Goal: Information Seeking & Learning: Learn about a topic

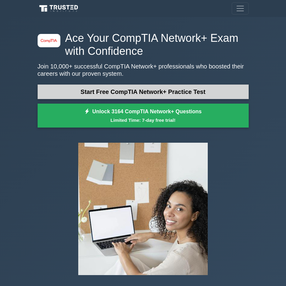
click at [116, 92] on link "Start Free CompTIA Network+ Practice Test" at bounding box center [143, 92] width 211 height 15
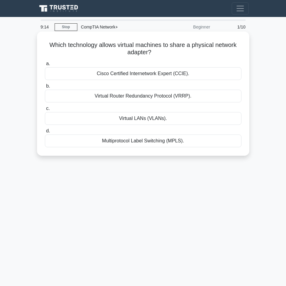
click at [142, 96] on div "Virtual Router Redundancy Protocol (VRRP)." at bounding box center [143, 96] width 196 height 13
click at [45, 88] on input "b. Virtual Router Redundancy Protocol (VRRP)." at bounding box center [45, 86] width 0 height 4
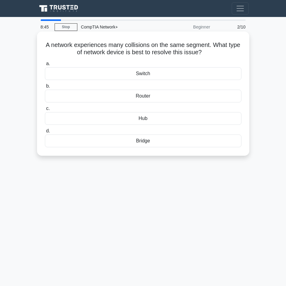
click at [142, 117] on div "Hub" at bounding box center [143, 118] width 196 height 13
click at [45, 111] on input "c. Hub" at bounding box center [45, 109] width 0 height 4
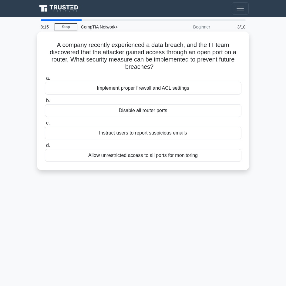
click at [126, 86] on div "Implement proper firewall and ACL settings" at bounding box center [143, 88] width 196 height 13
click at [45, 80] on input "a. Implement proper firewall and ACL settings" at bounding box center [45, 78] width 0 height 4
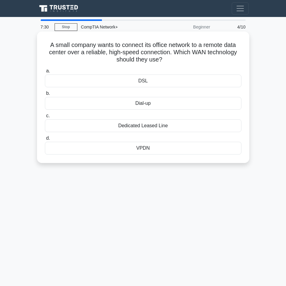
click at [154, 81] on div "DSL" at bounding box center [143, 81] width 196 height 13
click at [45, 73] on input "a. DSL" at bounding box center [45, 71] width 0 height 4
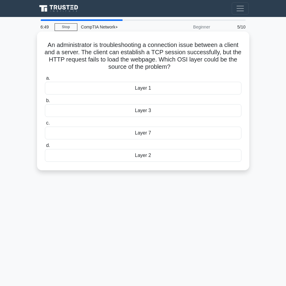
click at [146, 110] on div "Layer 3" at bounding box center [143, 110] width 196 height 13
click at [45, 103] on input "b. Layer 3" at bounding box center [45, 101] width 0 height 4
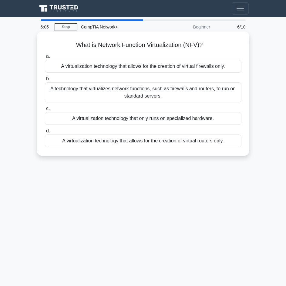
click at [109, 94] on div "A technology that virtualizes network functions, such as firewalls and routers,…" at bounding box center [143, 92] width 196 height 20
click at [45, 81] on input "b. A technology that virtualizes network functions, such as firewalls and route…" at bounding box center [45, 79] width 0 height 4
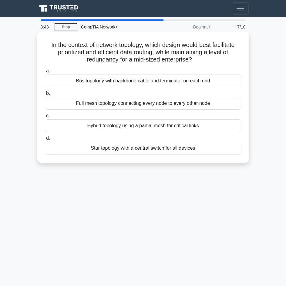
click at [139, 125] on div "Hybrid topology using a partial mesh for critical links" at bounding box center [143, 125] width 196 height 13
click at [45, 118] on input "c. Hybrid topology using a partial mesh for critical links" at bounding box center [45, 116] width 0 height 4
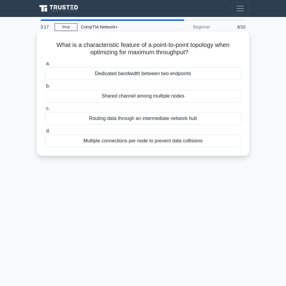
click at [109, 71] on div "Dedicated bandwidth between two endpoints" at bounding box center [143, 73] width 196 height 13
click at [45, 66] on input "a. Dedicated bandwidth between two endpoints" at bounding box center [45, 64] width 0 height 4
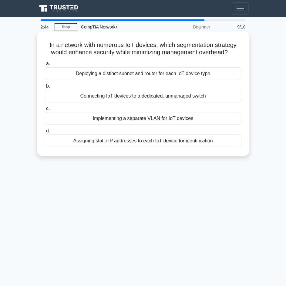
click at [130, 95] on div "Connecting IoT devices to a dedicated, unmanaged switch" at bounding box center [143, 96] width 196 height 13
click at [45, 88] on input "b. Connecting IoT devices to a dedicated, unmanaged switch" at bounding box center [45, 86] width 0 height 4
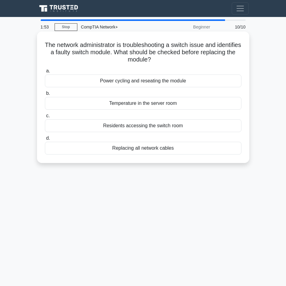
click at [143, 125] on div "Residents accessing the switch room" at bounding box center [143, 125] width 196 height 13
click at [45, 118] on input "c. Residents accessing the switch room" at bounding box center [45, 116] width 0 height 4
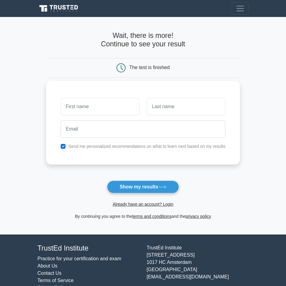
click at [96, 107] on input "text" at bounding box center [100, 107] width 78 height 18
type input "[PERSON_NAME]"
click at [178, 110] on input "text" at bounding box center [186, 107] width 78 height 18
type input "Jacobs"
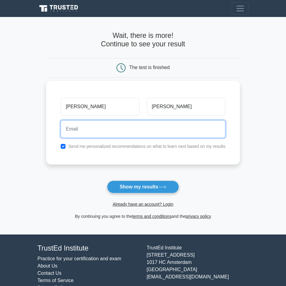
click at [150, 130] on input "email" at bounding box center [143, 129] width 165 height 18
type input "shawn.csj00@gmail.com"
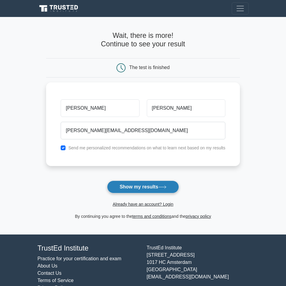
click at [168, 184] on button "Show my results" at bounding box center [142, 187] width 71 height 13
